Goal: Task Accomplishment & Management: Complete application form

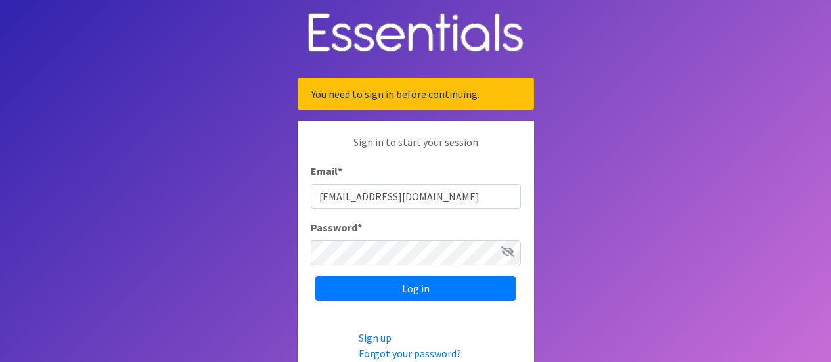
click at [372, 198] on input "[EMAIL_ADDRESS][DOMAIN_NAME]" at bounding box center [416, 196] width 210 height 25
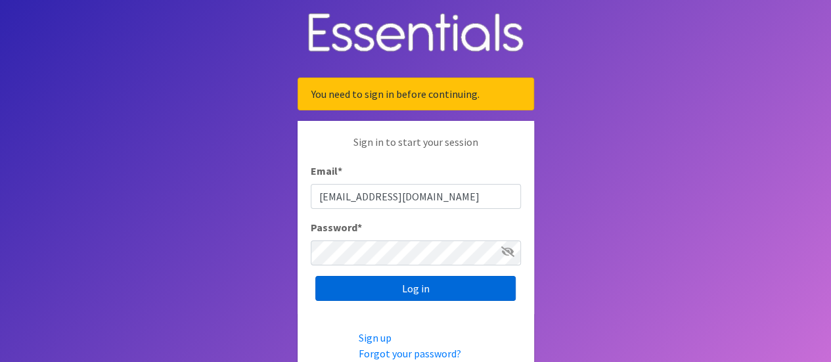
click at [410, 290] on input "Log in" at bounding box center [415, 288] width 200 height 25
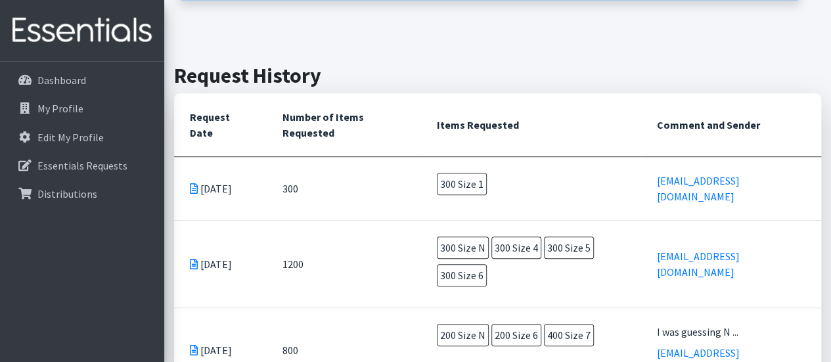
scroll to position [263, 0]
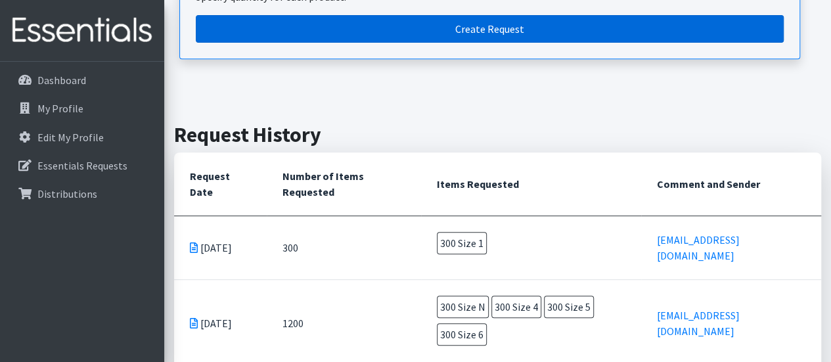
click at [389, 29] on link "Create Request" at bounding box center [490, 29] width 588 height 28
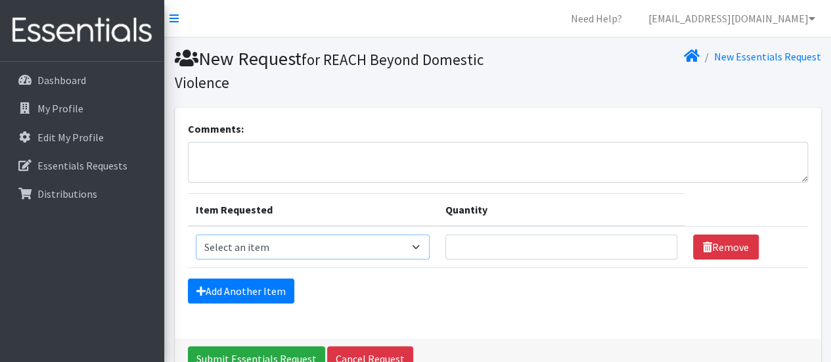
click at [421, 244] on select "Select an item Overnights - L/XL (60-125 lbs) Overnights - S/M (38-65 lbs) Pree…" at bounding box center [313, 247] width 234 height 25
select select "14940"
click at [196, 235] on select "Select an item Overnights - L/XL (60-125 lbs) Overnights - S/M (38-65 lbs) Pree…" at bounding box center [313, 247] width 234 height 25
type input "1"
click at [654, 249] on input "1" at bounding box center [562, 247] width 232 height 25
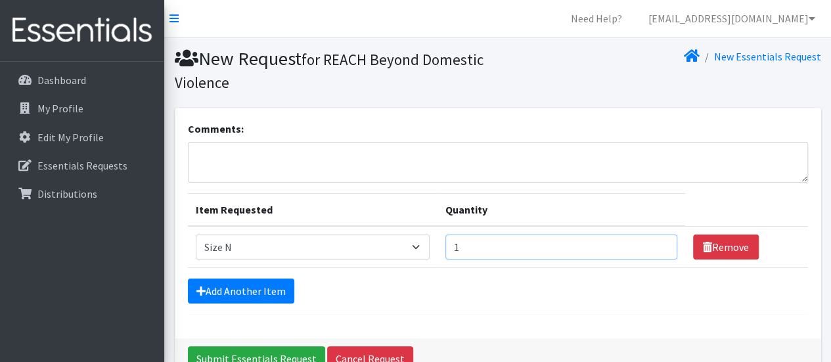
click at [561, 250] on input "1" at bounding box center [562, 247] width 232 height 25
type input "800"
click at [239, 290] on link "Add Another Item" at bounding box center [241, 291] width 106 height 25
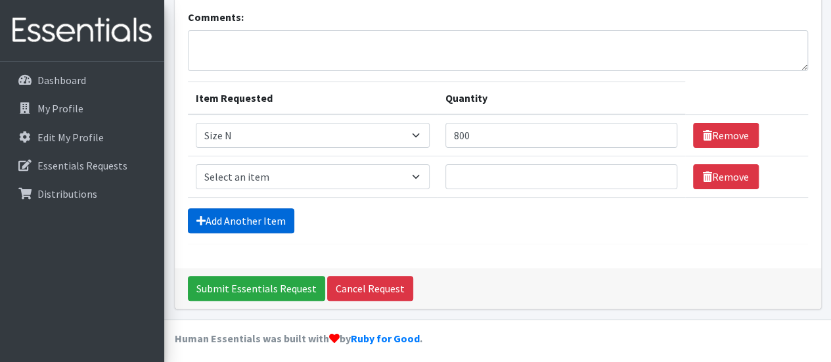
scroll to position [116, 0]
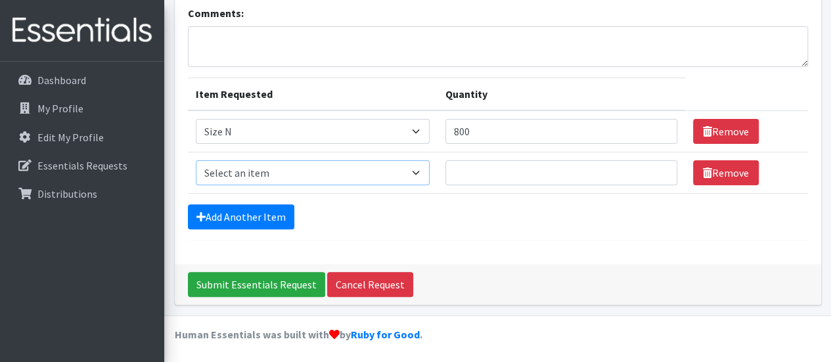
click at [421, 162] on select "Select an item Overnights - L/XL (60-125 lbs) Overnights - S/M (38-65 lbs) Pree…" at bounding box center [313, 172] width 234 height 25
select select "14938"
click at [196, 160] on select "Select an item Overnights - L/XL (60-125 lbs) Overnights - S/M (38-65 lbs) Pree…" at bounding box center [313, 172] width 234 height 25
click at [619, 172] on input "Quantity" at bounding box center [562, 172] width 232 height 25
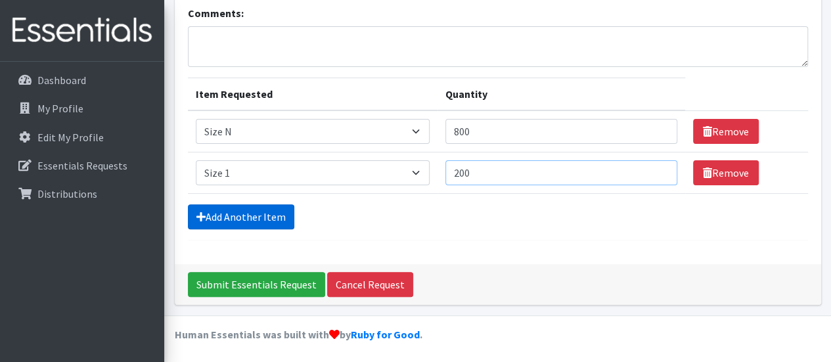
type input "200"
click at [239, 212] on link "Add Another Item" at bounding box center [241, 216] width 106 height 25
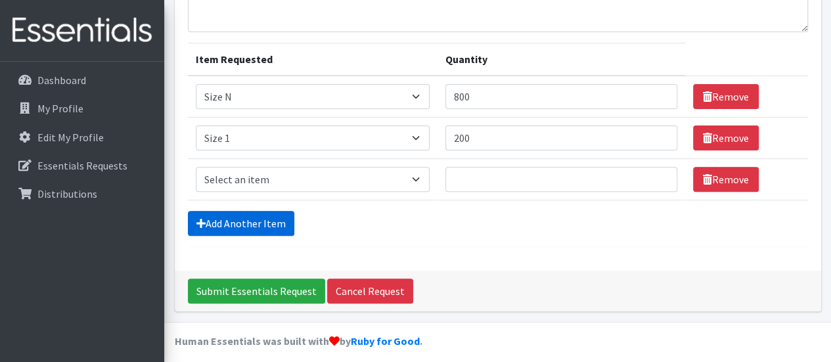
scroll to position [157, 0]
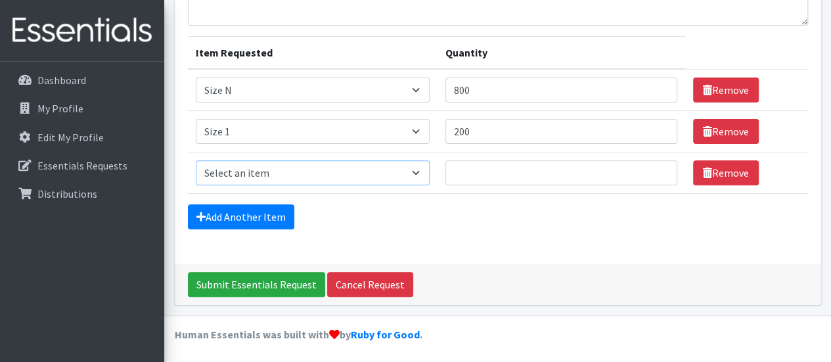
click at [415, 170] on select "Select an item Overnights - L/XL (60-125 lbs) Overnights - S/M (38-65 lbs) Pree…" at bounding box center [313, 172] width 234 height 25
select select "14916"
click at [196, 160] on select "Select an item Overnights - L/XL (60-125 lbs) Overnights - S/M (38-65 lbs) Pree…" at bounding box center [313, 172] width 234 height 25
click at [464, 177] on input "Quantity" at bounding box center [562, 172] width 232 height 25
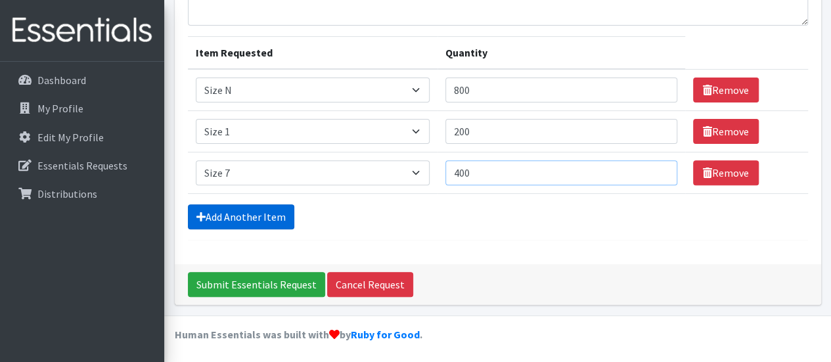
type input "400"
click at [220, 217] on link "Add Another Item" at bounding box center [241, 216] width 106 height 25
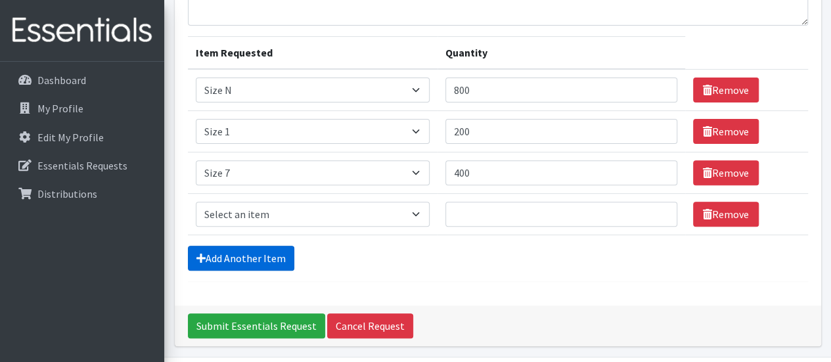
scroll to position [198, 0]
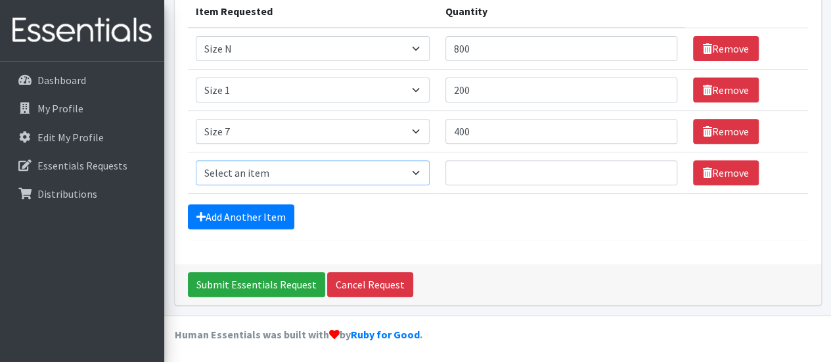
click at [420, 172] on select "Select an item Overnights - L/XL (60-125 lbs) Overnights - S/M (38-65 lbs) Pree…" at bounding box center [313, 172] width 234 height 25
select select "15010"
click at [196, 160] on select "Select an item Overnights - L/XL (60-125 lbs) Overnights - S/M (38-65 lbs) Pree…" at bounding box center [313, 172] width 234 height 25
click at [568, 179] on input "Quantity" at bounding box center [562, 172] width 232 height 25
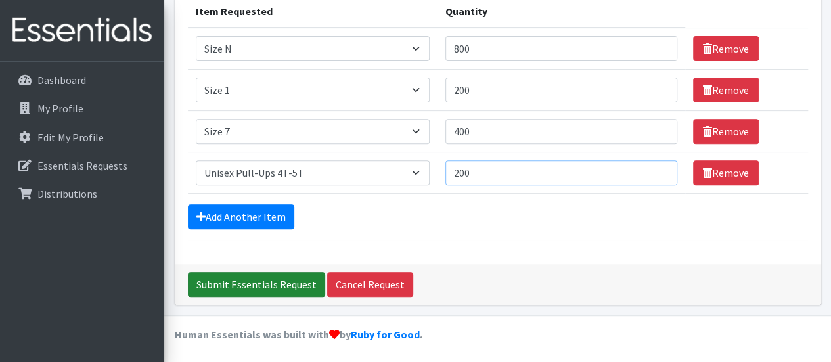
type input "200"
click at [237, 278] on input "Submit Essentials Request" at bounding box center [256, 284] width 137 height 25
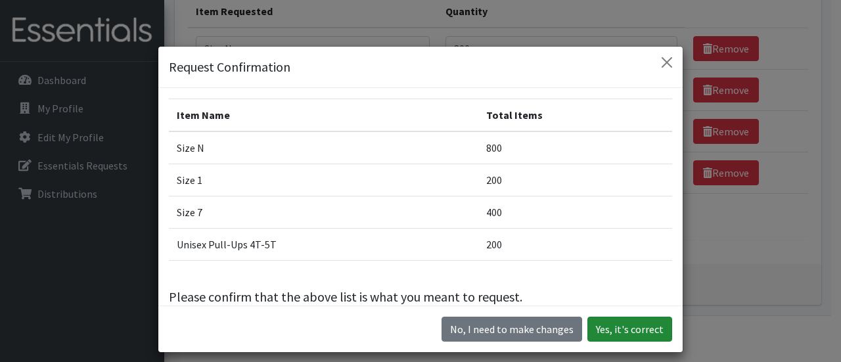
click at [639, 325] on button "Yes, it's correct" at bounding box center [630, 329] width 85 height 25
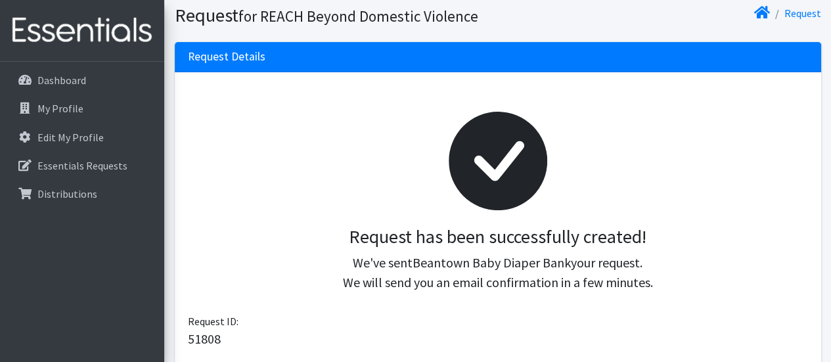
scroll to position [263, 0]
